Goal: Register for event/course

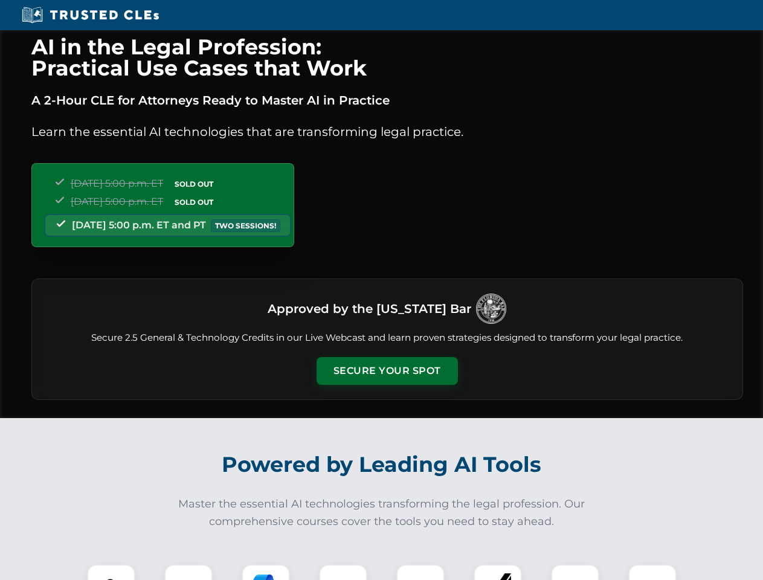
click at [387, 371] on button "Secure Your Spot" at bounding box center [387, 371] width 141 height 28
click at [111, 572] on img at bounding box center [111, 588] width 35 height 35
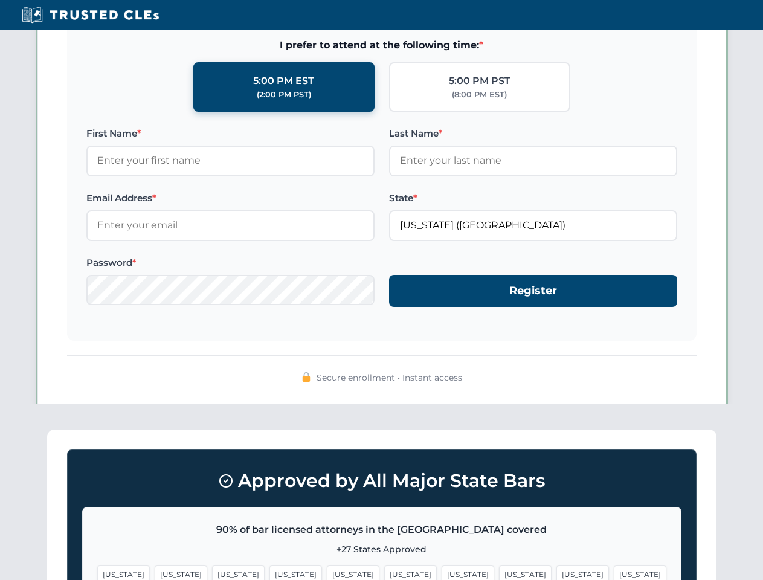
click at [442, 572] on span "[US_STATE]" at bounding box center [468, 575] width 53 height 18
click at [557, 572] on span "[US_STATE]" at bounding box center [583, 575] width 53 height 18
